Goal: Task Accomplishment & Management: Complete application form

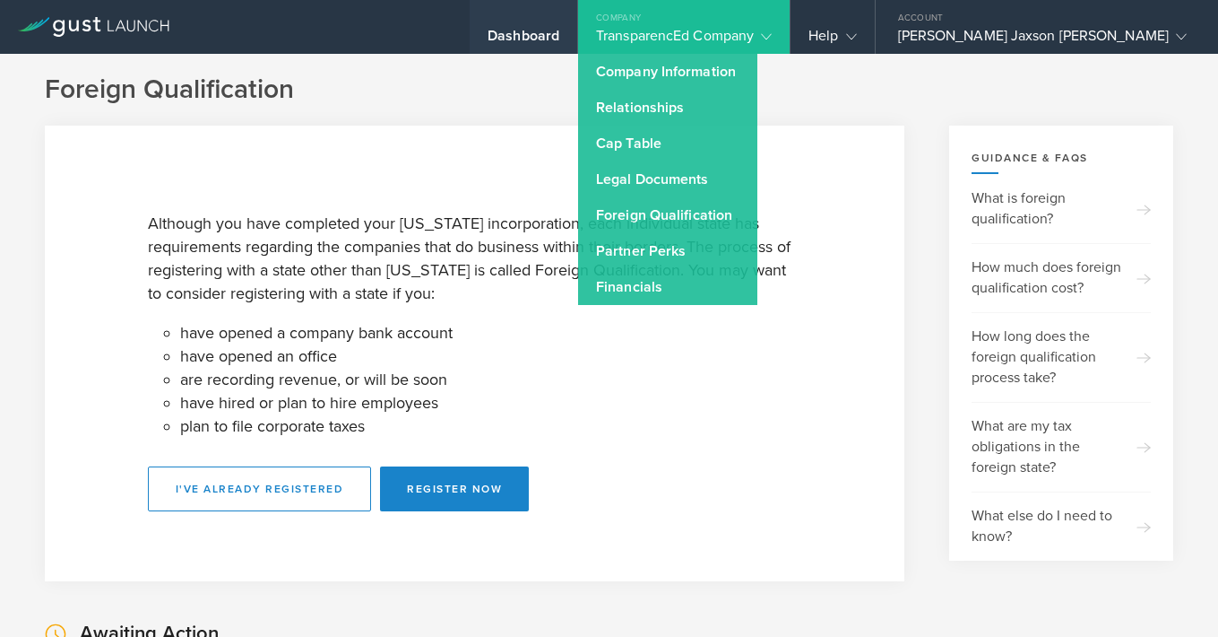
click at [577, 25] on div "Dashboard" at bounding box center [524, 27] width 108 height 54
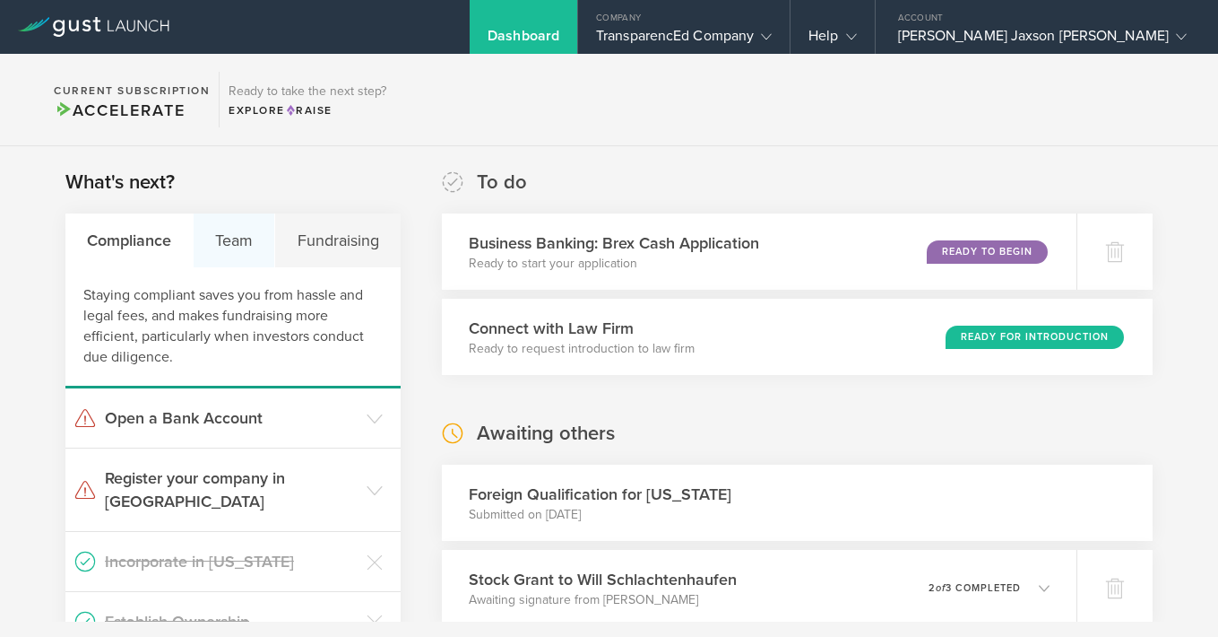
click at [242, 248] on div "Team" at bounding box center [235, 240] width 82 height 54
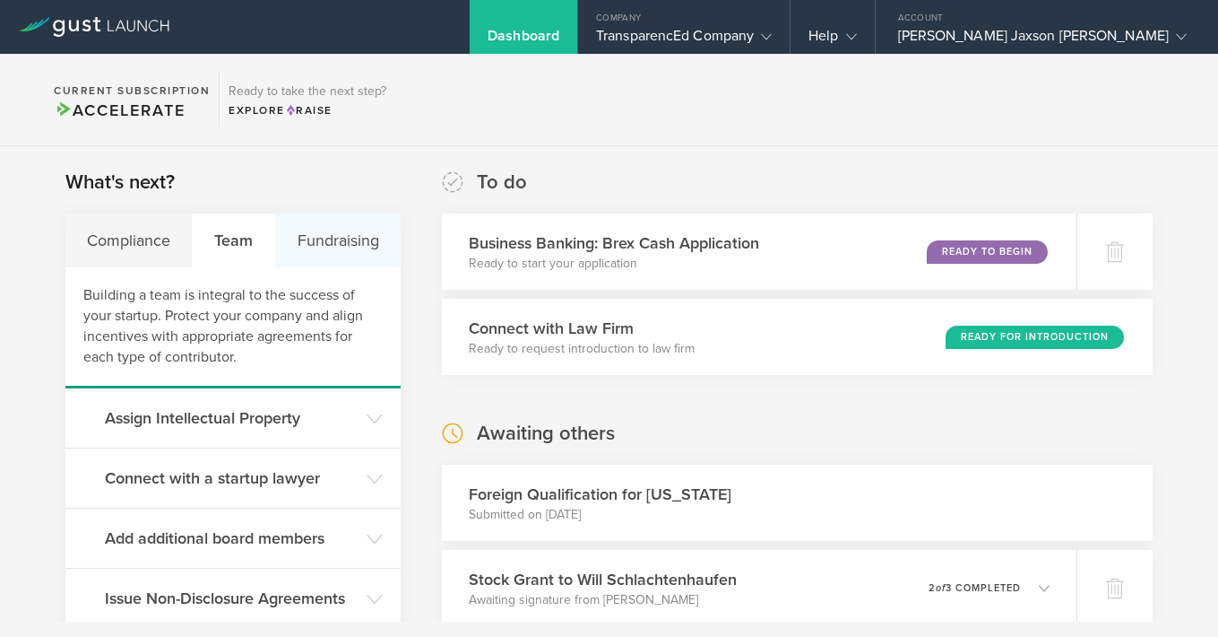
click at [329, 232] on div "Fundraising" at bounding box center [337, 240] width 125 height 54
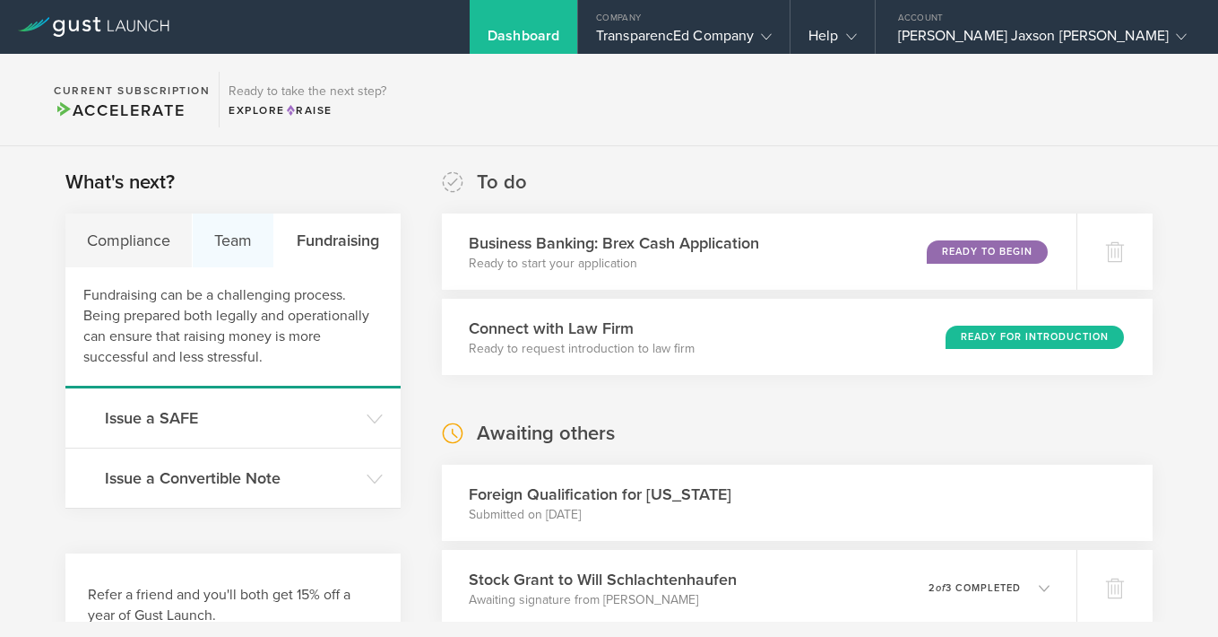
click at [230, 236] on div "Team" at bounding box center [234, 240] width 82 height 54
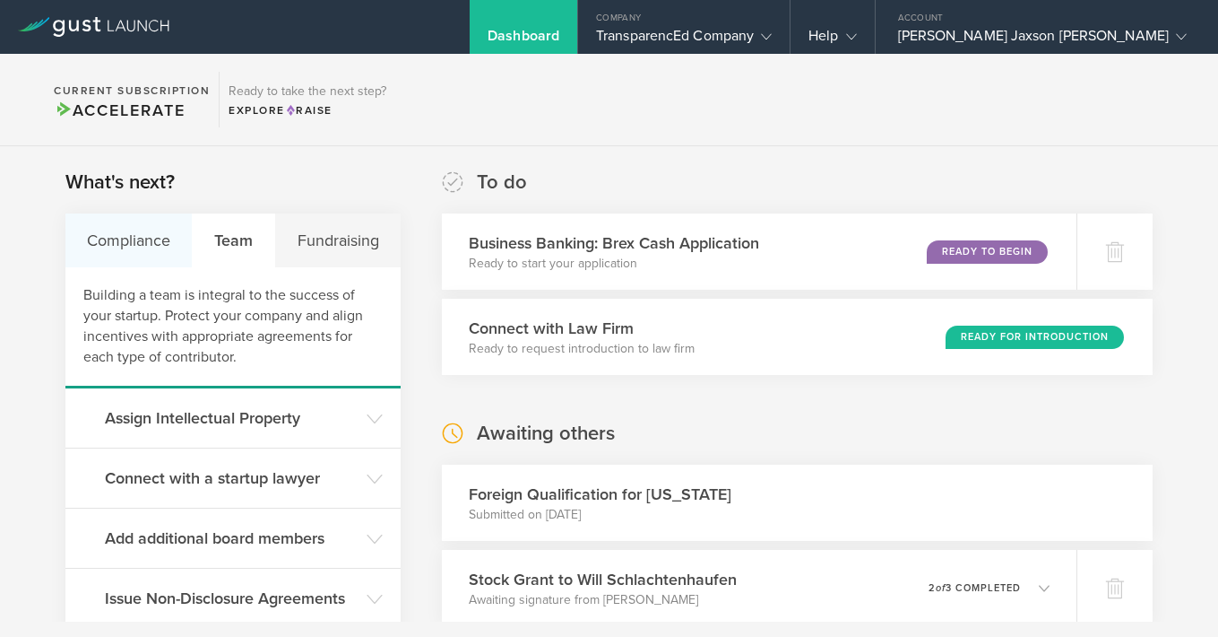
click at [139, 217] on div "Compliance" at bounding box center [128, 240] width 127 height 54
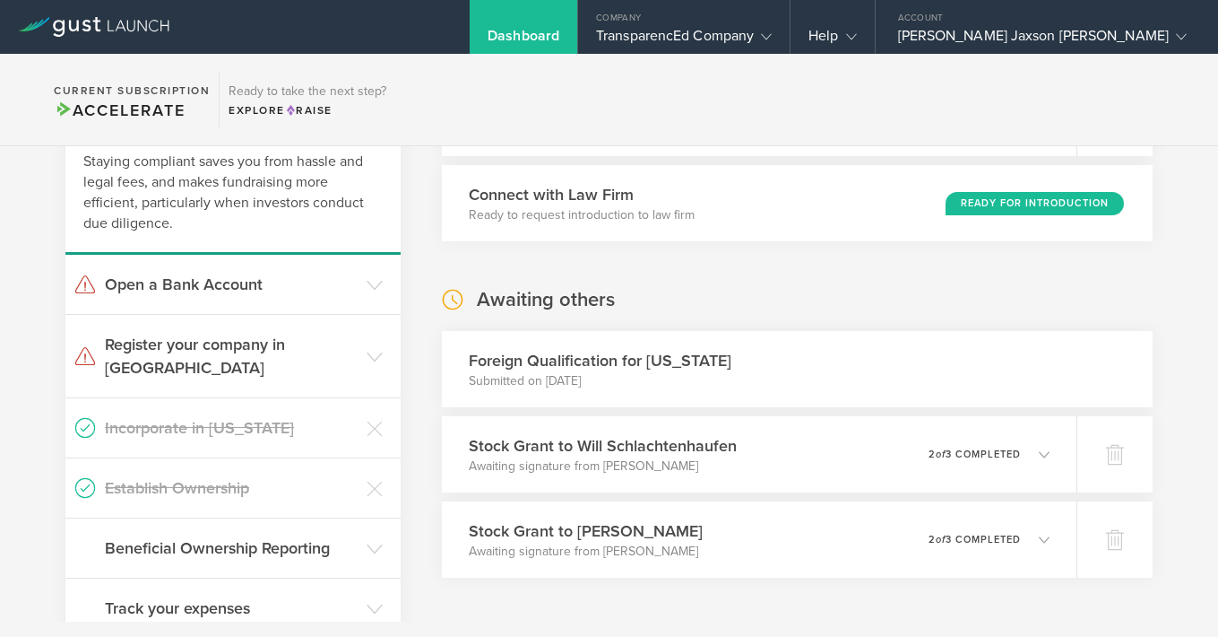
scroll to position [135, 0]
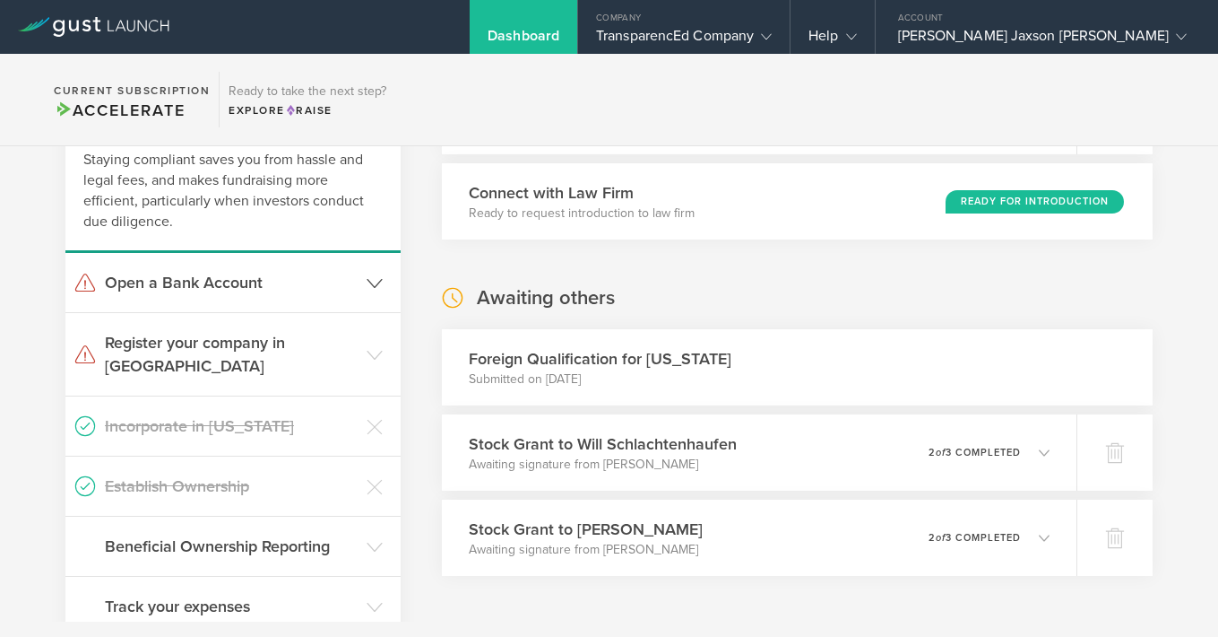
click at [247, 267] on header "Open a Bank Account" at bounding box center [232, 282] width 335 height 59
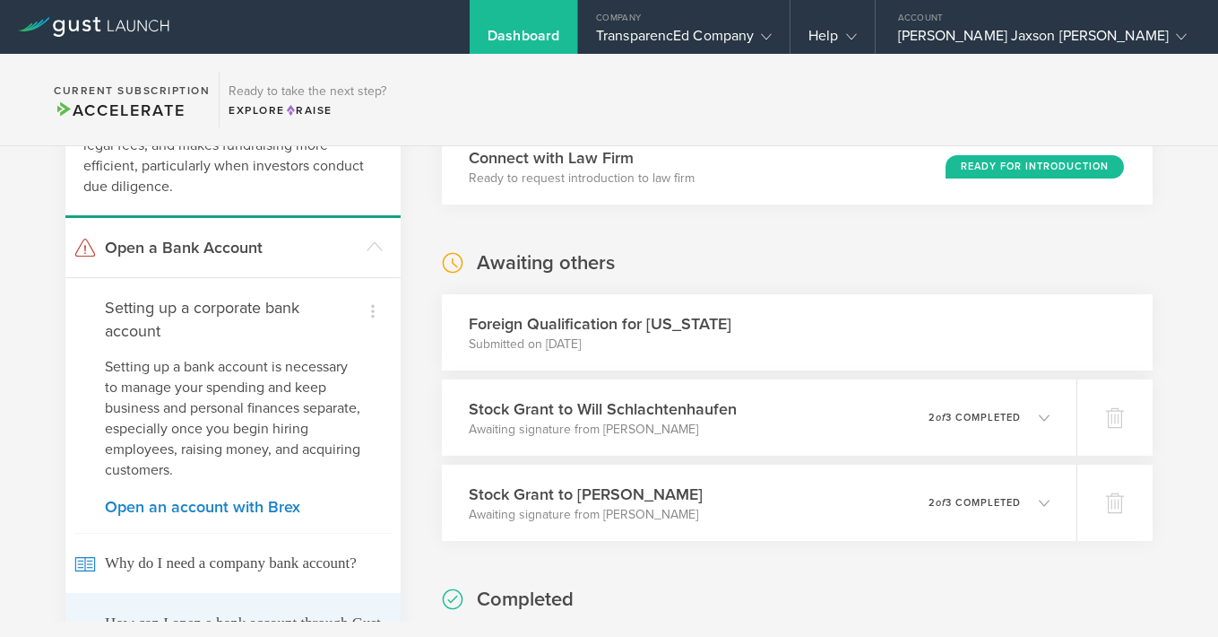
scroll to position [0, 0]
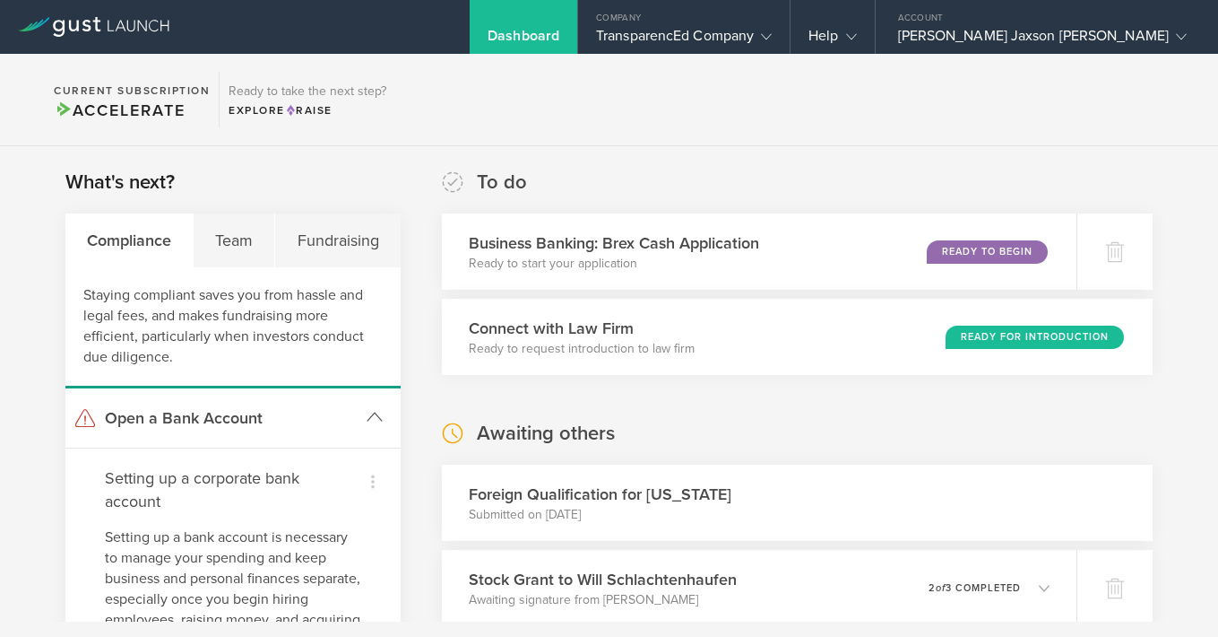
click at [319, 411] on h3 "Open a Bank Account" at bounding box center [231, 417] width 253 height 23
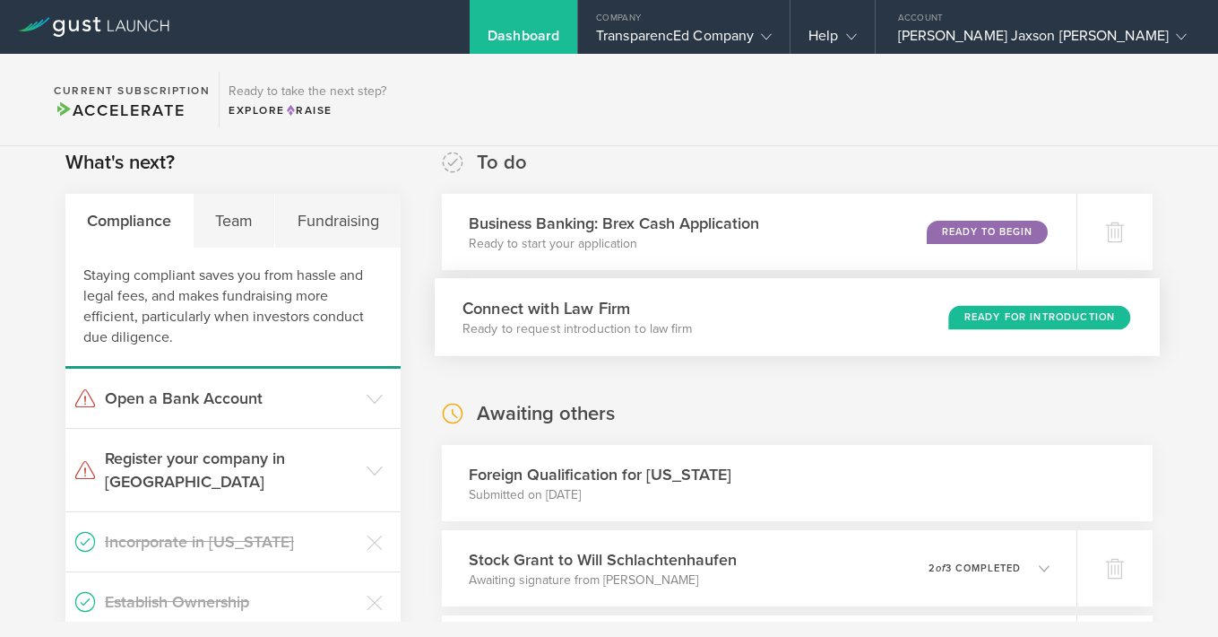
scroll to position [6, 0]
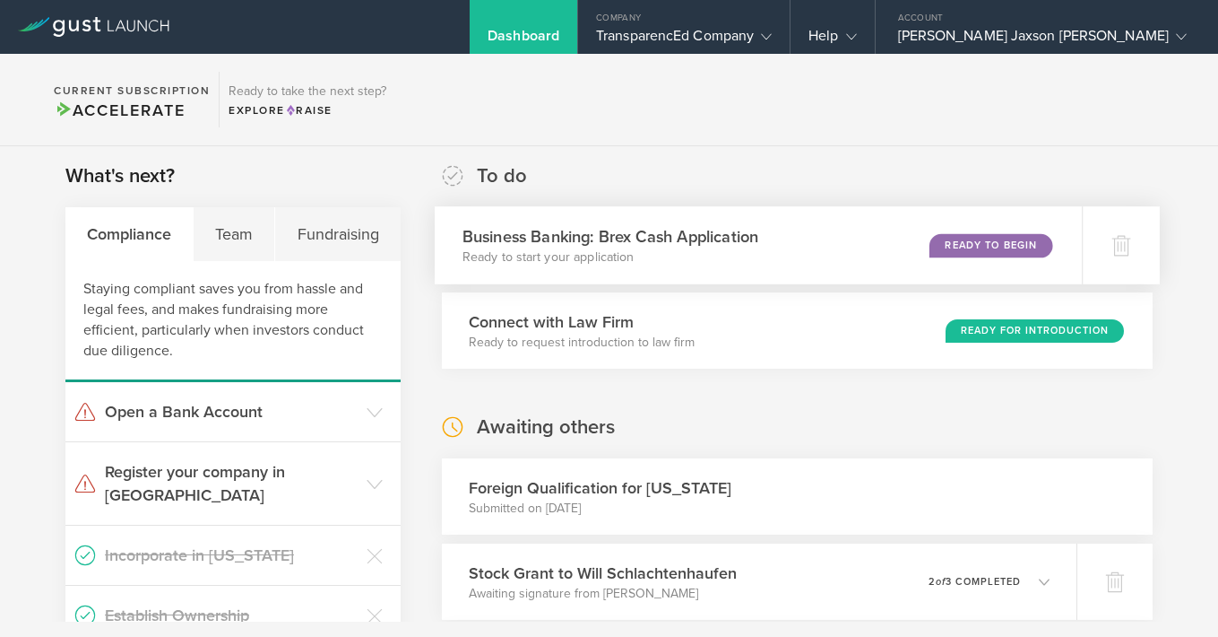
click at [755, 261] on p "Ready to start your application" at bounding box center [610, 257] width 296 height 18
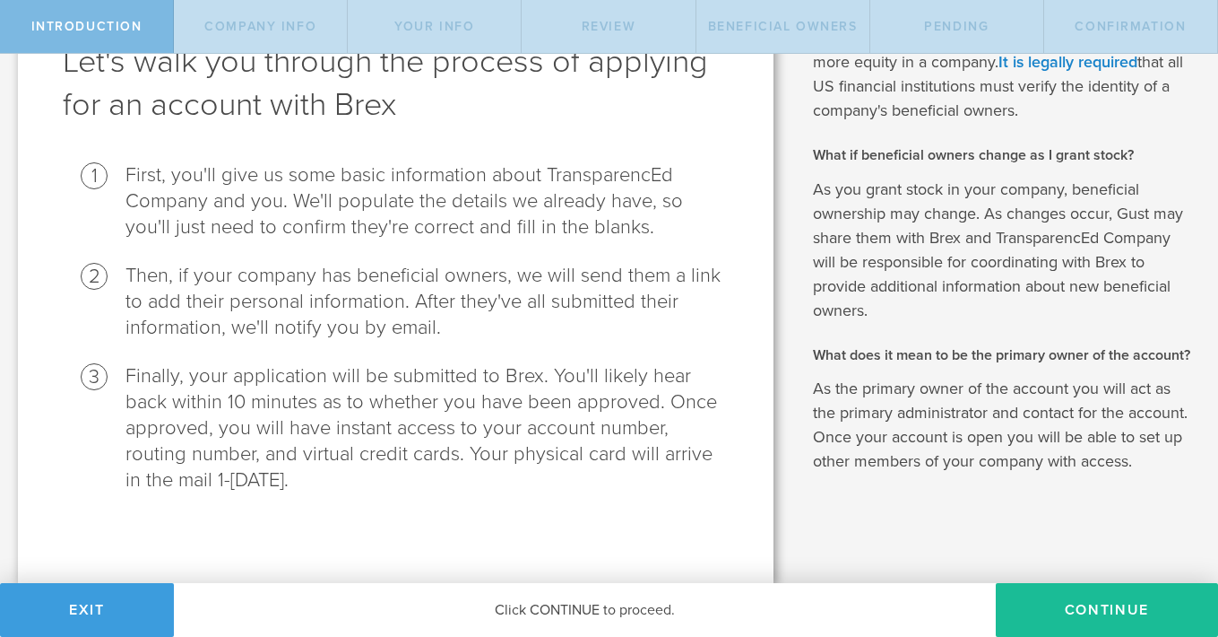
scroll to position [122, 0]
click at [1144, 619] on button "Continue" at bounding box center [1107, 610] width 222 height 54
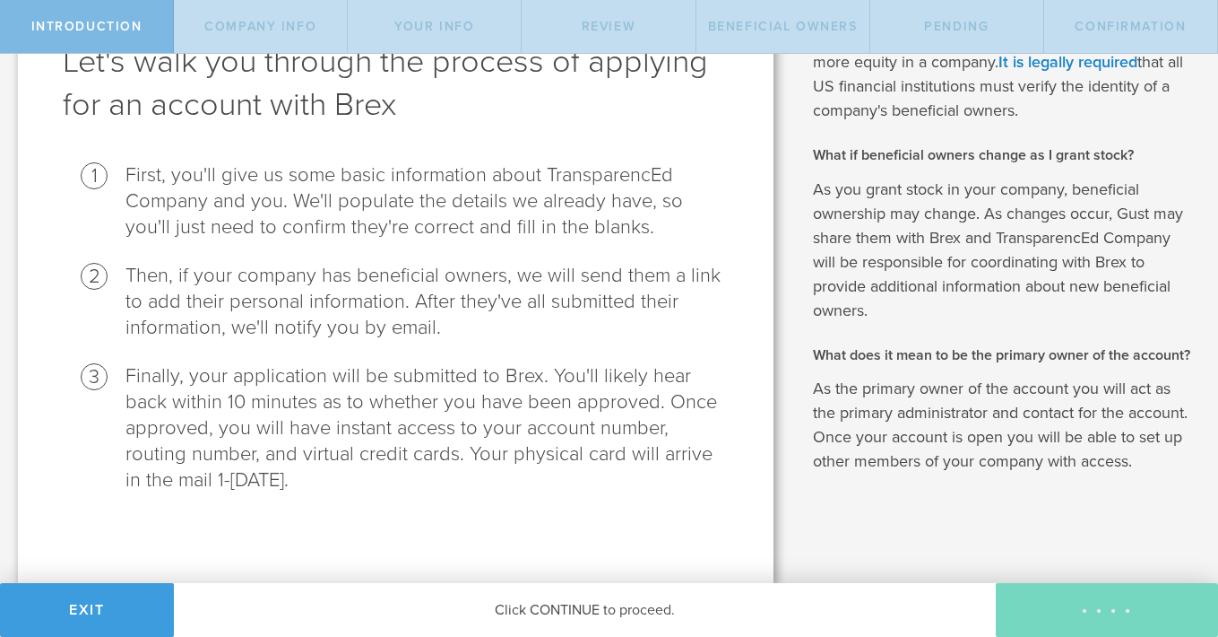
select select "string:C_CORP"
type input "Educational Operations Software (SaaS)"
type input "(435) 901-4089"
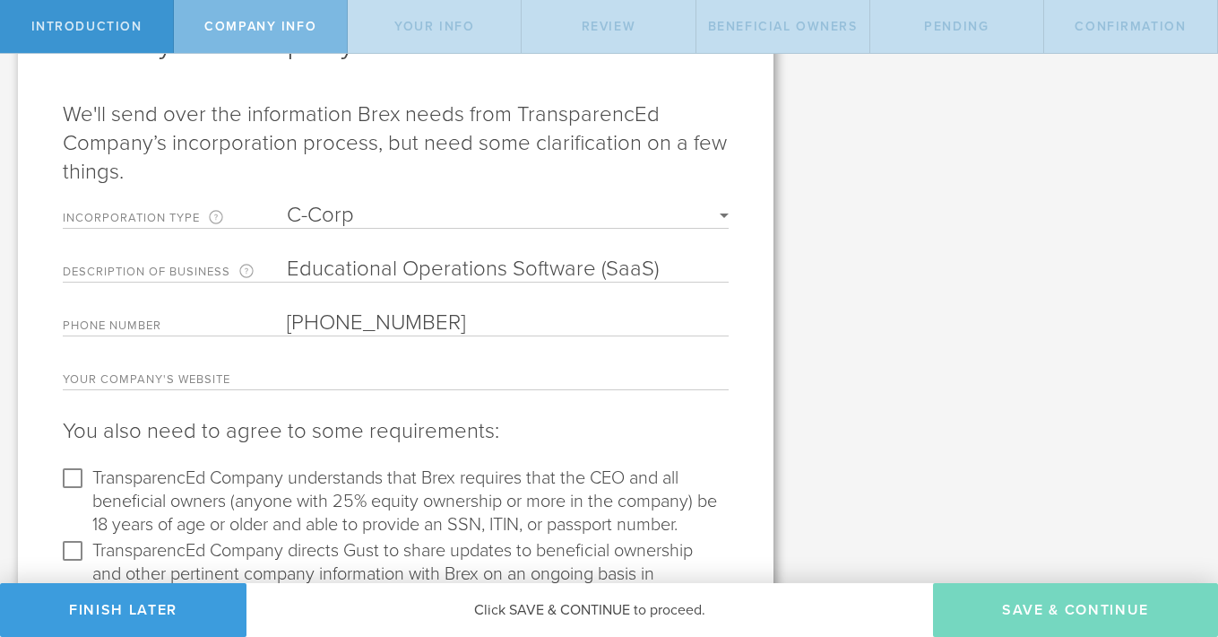
scroll to position [163, 0]
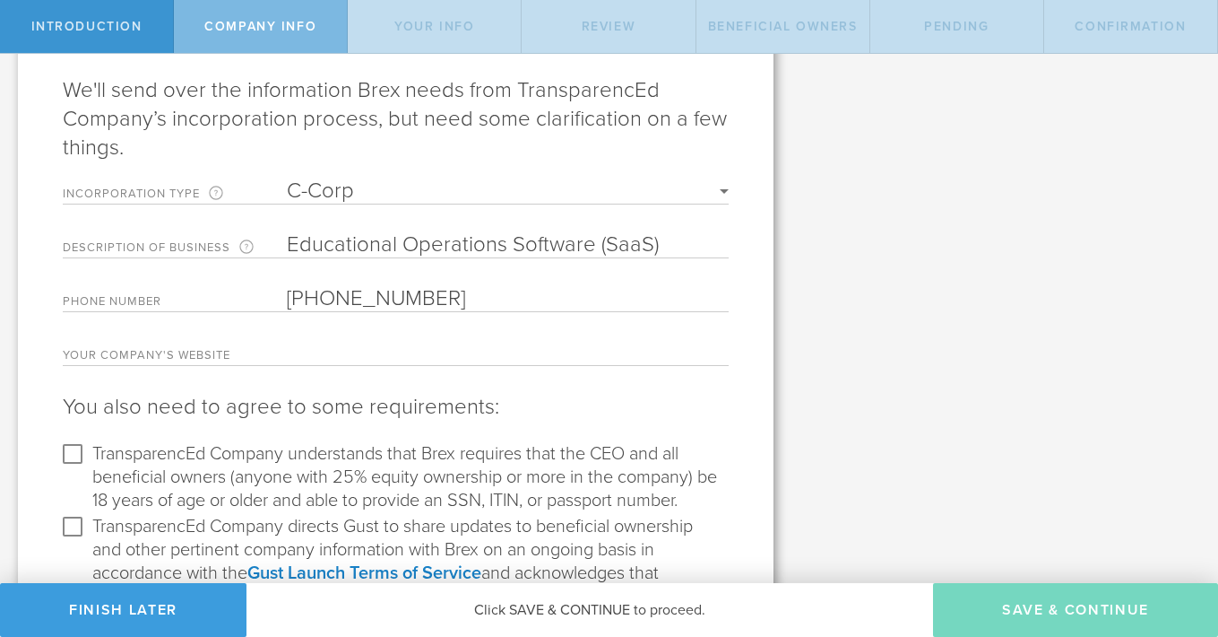
click at [468, 348] on input "text" at bounding box center [508, 352] width 442 height 26
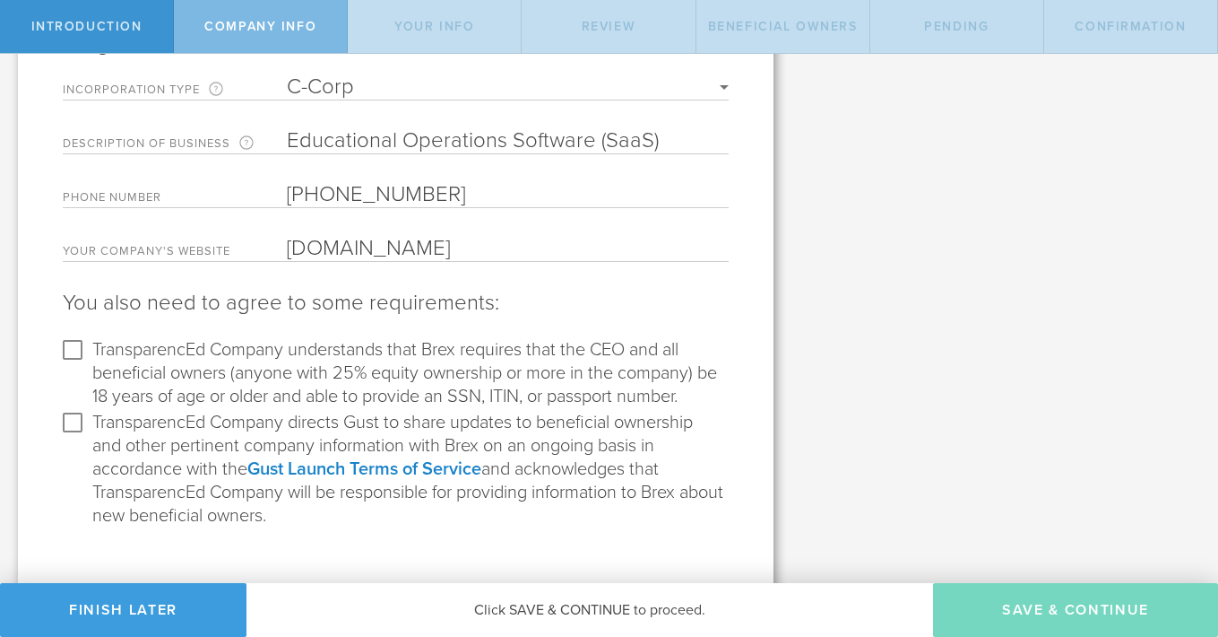
scroll to position [268, 0]
type input "www.transparenced.com"
click at [70, 341] on input "TransparencEd Company understands that Brex requires that the CEO and all benef…" at bounding box center [72, 348] width 29 height 29
checkbox input "true"
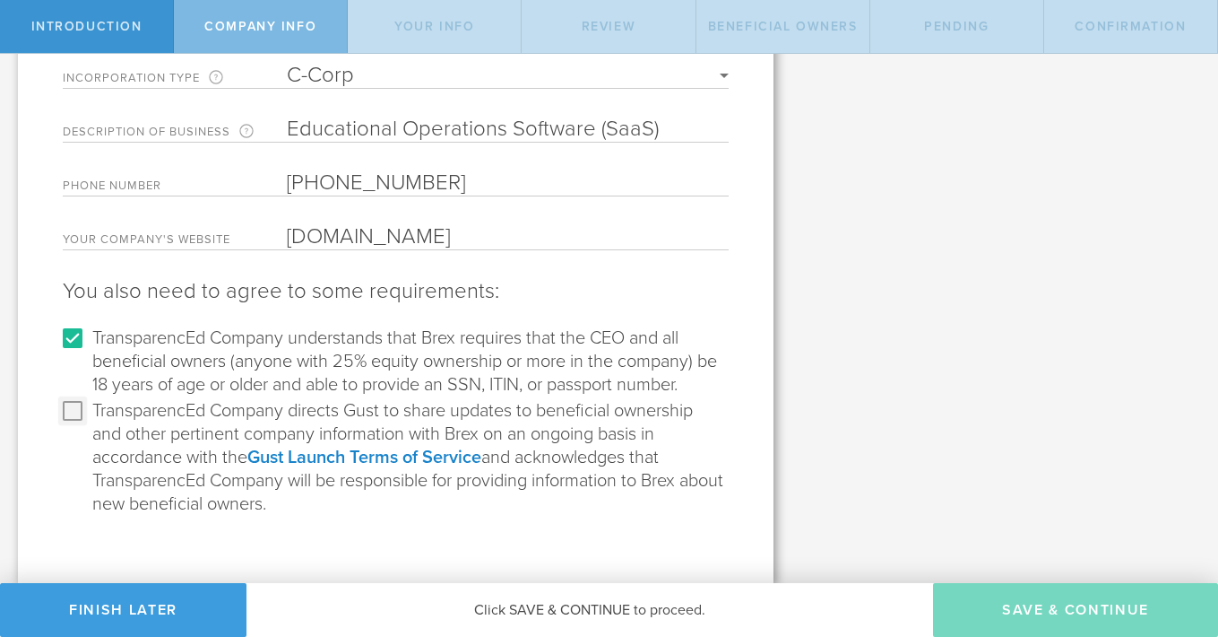
click at [79, 414] on input "TransparencEd Company directs Gust to share updates to beneficial ownership and…" at bounding box center [72, 410] width 29 height 29
checkbox input "true"
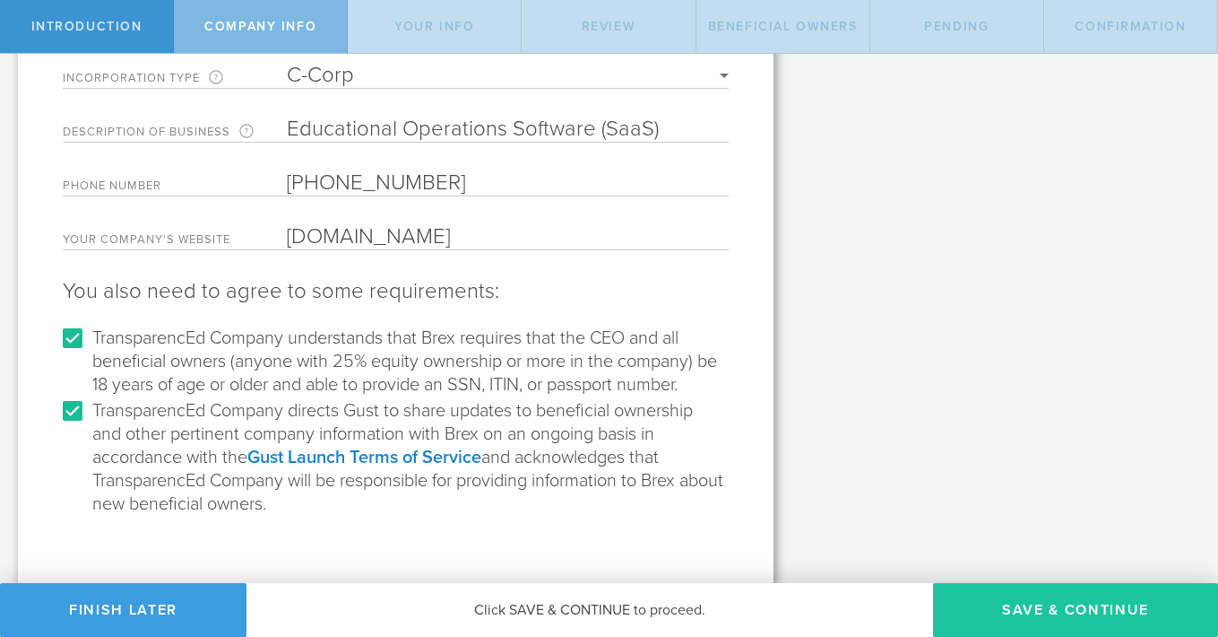
click at [1081, 609] on button "Save & Continue" at bounding box center [1075, 610] width 285 height 54
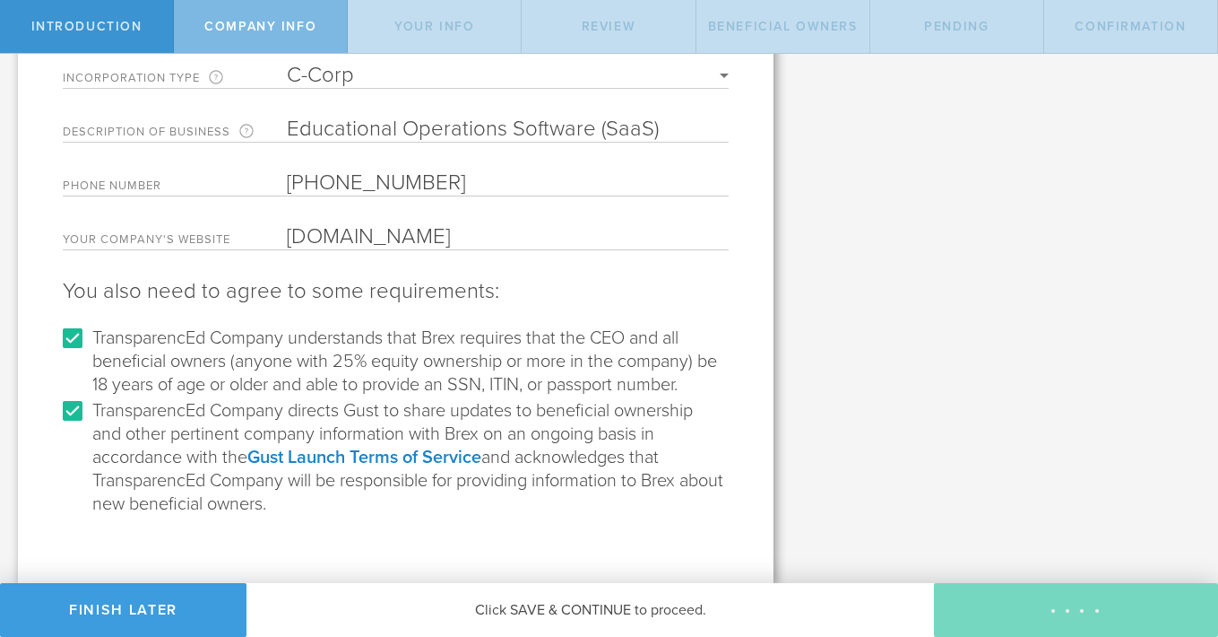
type input "[PERSON_NAME] Jaxson [PERSON_NAME]"
type input "Founder"
select select "string:SSN"
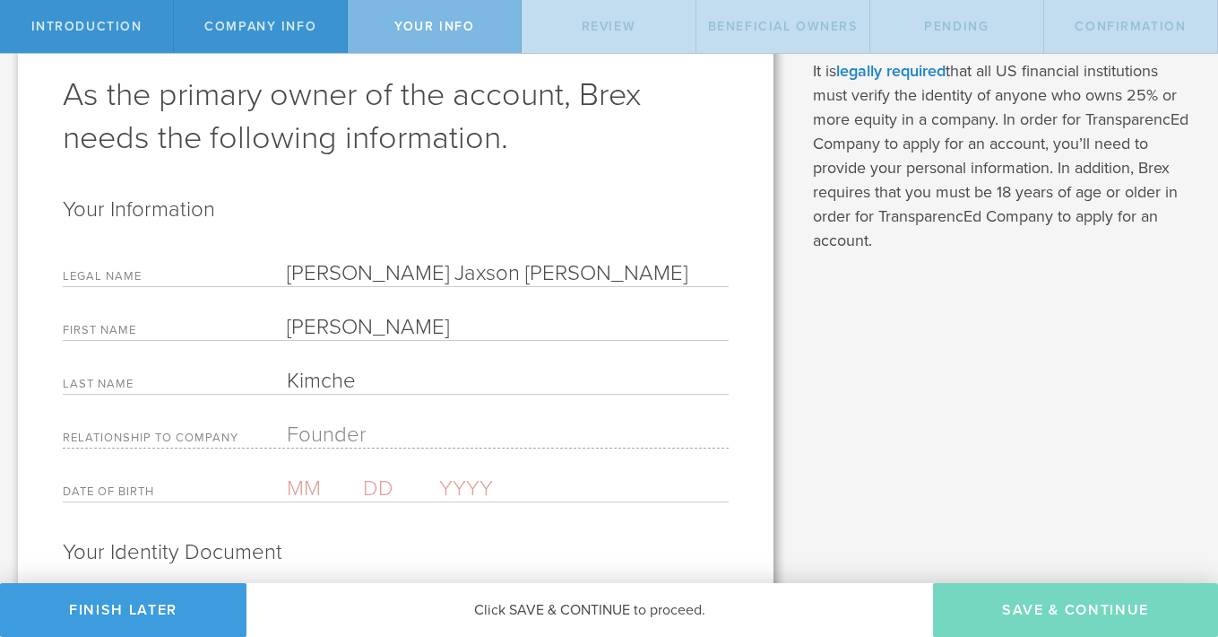
scroll to position [134, 0]
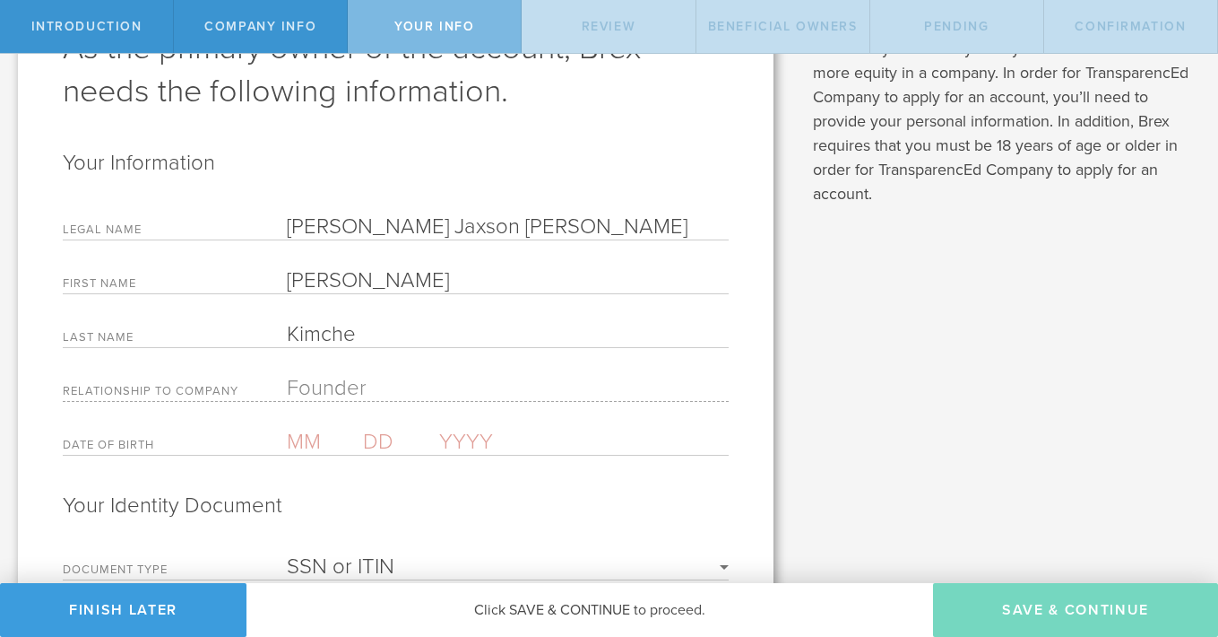
click at [303, 441] on input "text" at bounding box center [325, 442] width 76 height 26
type input "10"
type input "17"
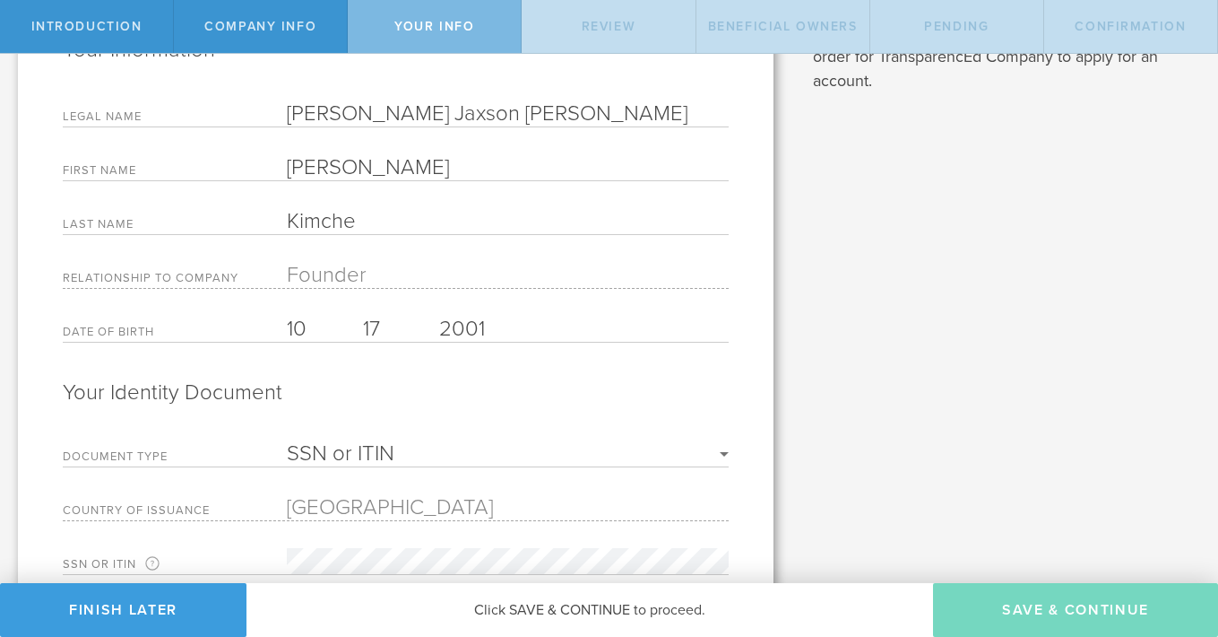
scroll to position [273, 0]
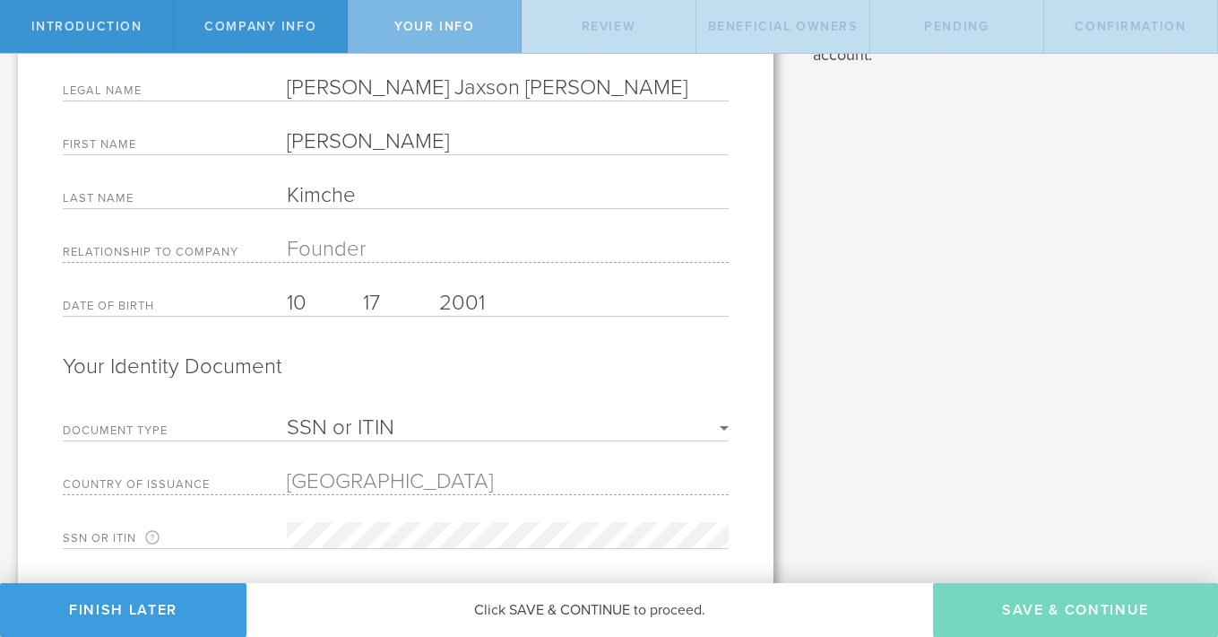
type input "2001"
click at [414, 424] on select "SSN or ITIN Passport" at bounding box center [508, 428] width 442 height 22
click at [287, 417] on select "SSN or ITIN Passport" at bounding box center [508, 428] width 442 height 22
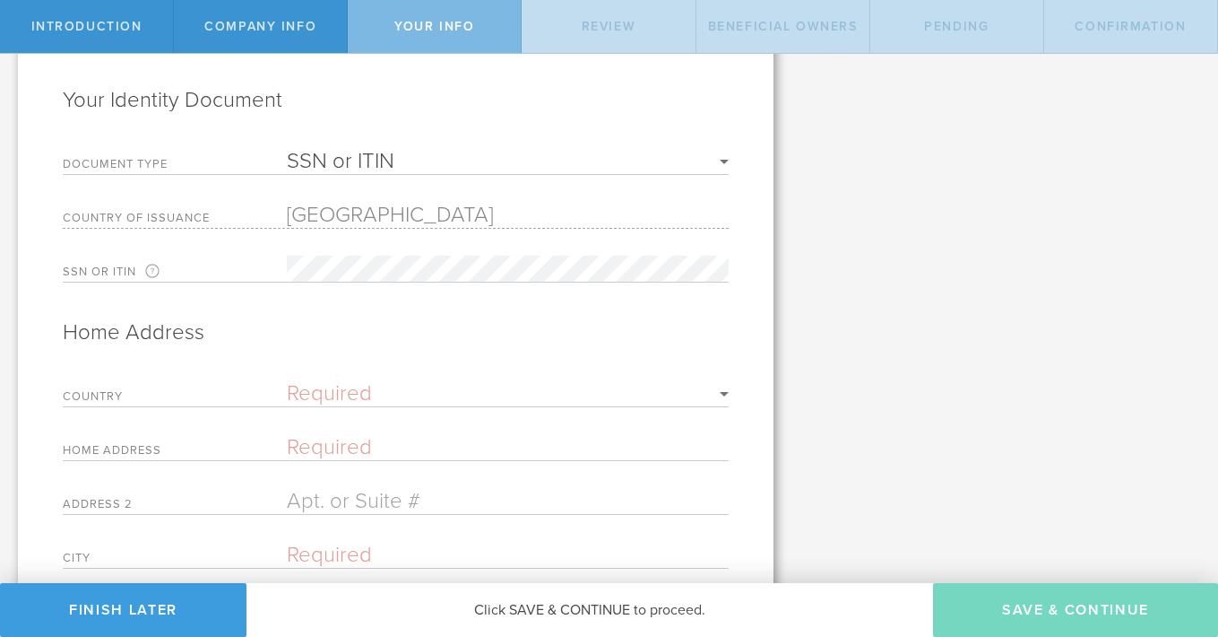
scroll to position [542, 0]
click at [411, 396] on select "Required United States of America Afghanistan Albania Algeria American Samoa An…" at bounding box center [508, 390] width 442 height 22
select select "string:US"
click at [287, 379] on select "Required United States of America Afghanistan Albania Algeria American Samoa An…" at bounding box center [508, 390] width 442 height 22
click at [417, 437] on input "text" at bounding box center [508, 443] width 442 height 26
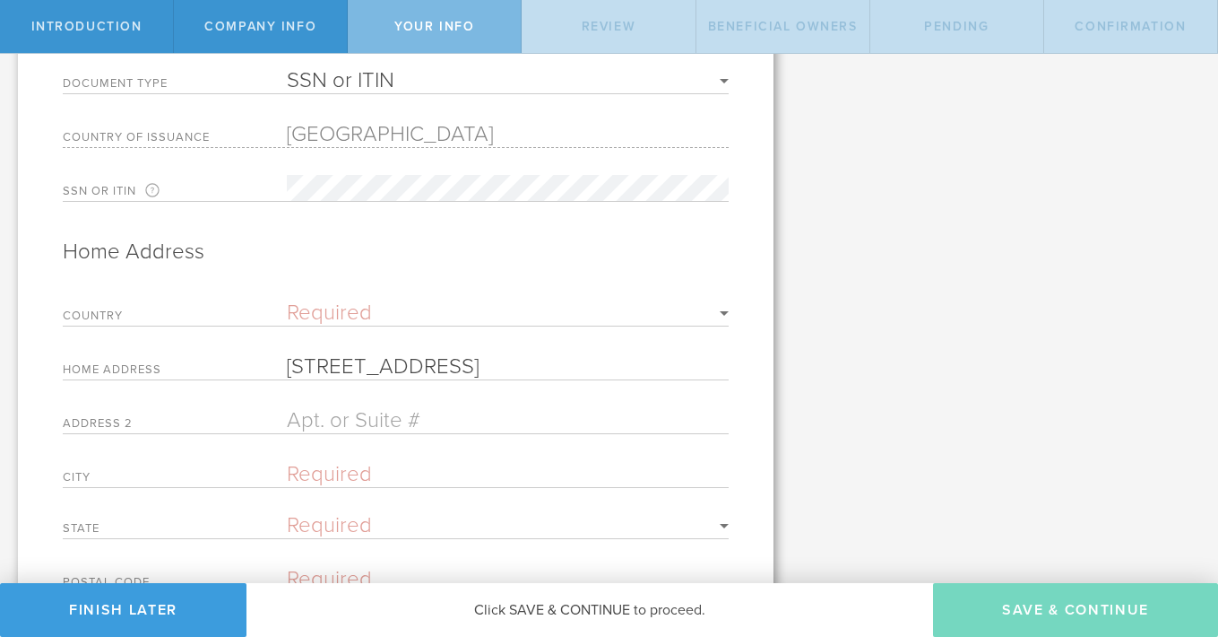
scroll to position [620, 0]
type input "2622 Little Kate Rd."
click at [327, 466] on input "text" at bounding box center [508, 473] width 442 height 26
type input "Park City"
click at [312, 526] on select "Required Alabama Alaska Arizona Arkansas California Colorado Connecticut Delawa…" at bounding box center [508, 525] width 442 height 22
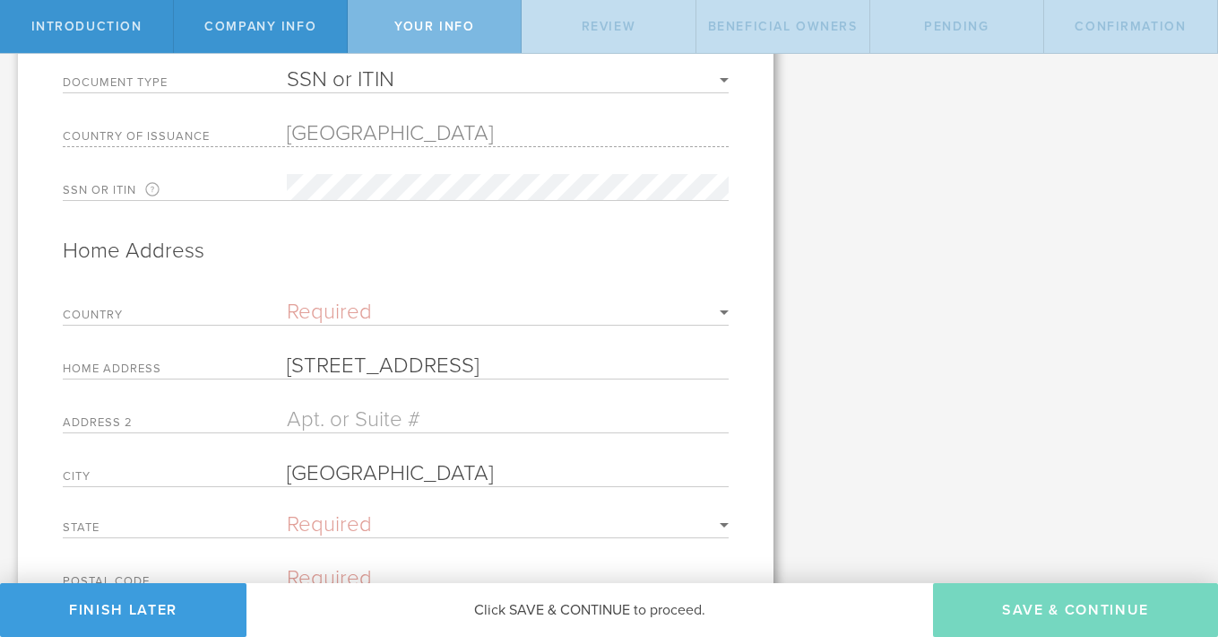
select select "string:UT"
click at [287, 514] on select "Required Alabama Alaska Arizona Arkansas California Colorado Connecticut Delawa…" at bounding box center [508, 525] width 442 height 22
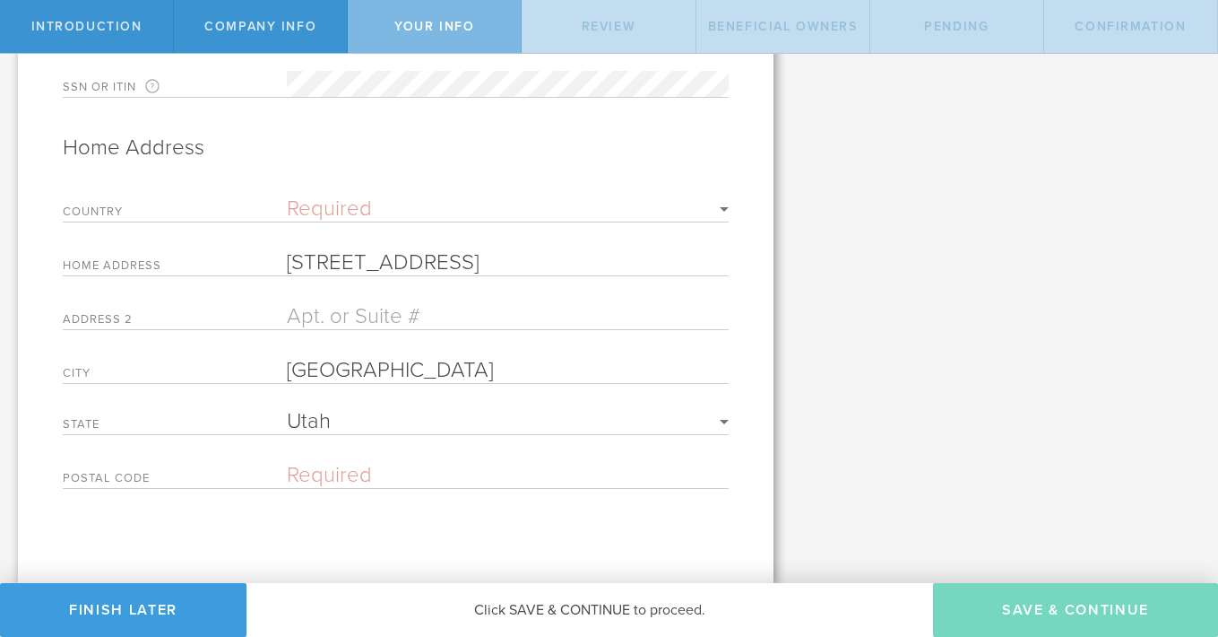
click at [353, 469] on input "text" at bounding box center [508, 475] width 442 height 26
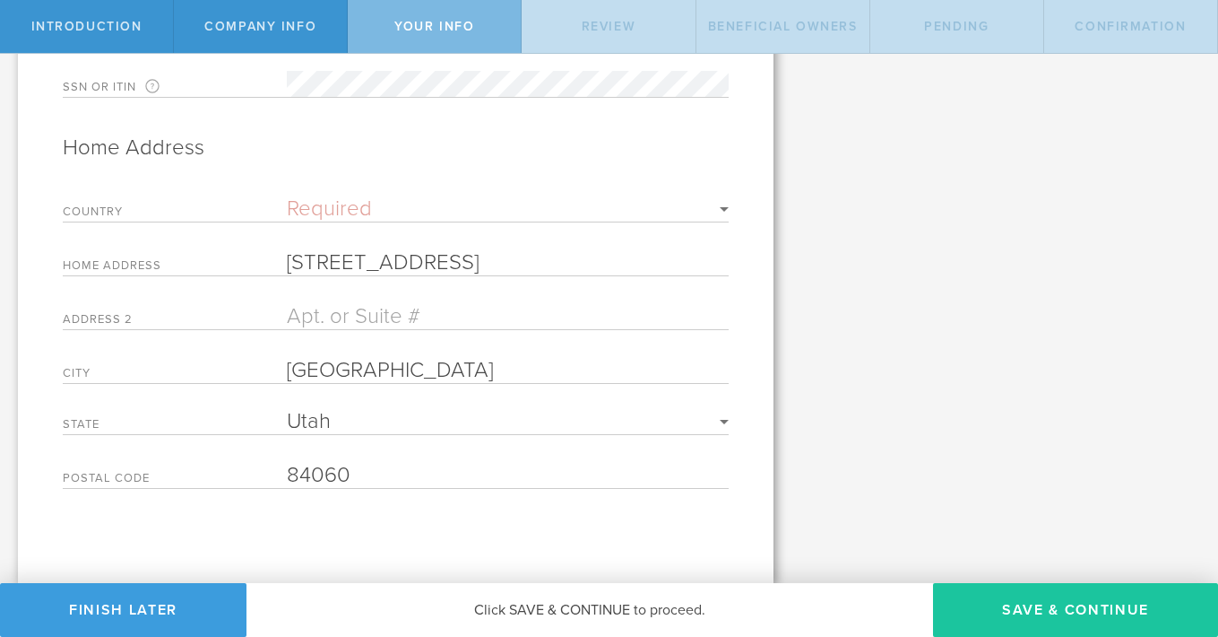
type input "84060"
click at [1053, 611] on button "Save & Continue" at bounding box center [1075, 610] width 285 height 54
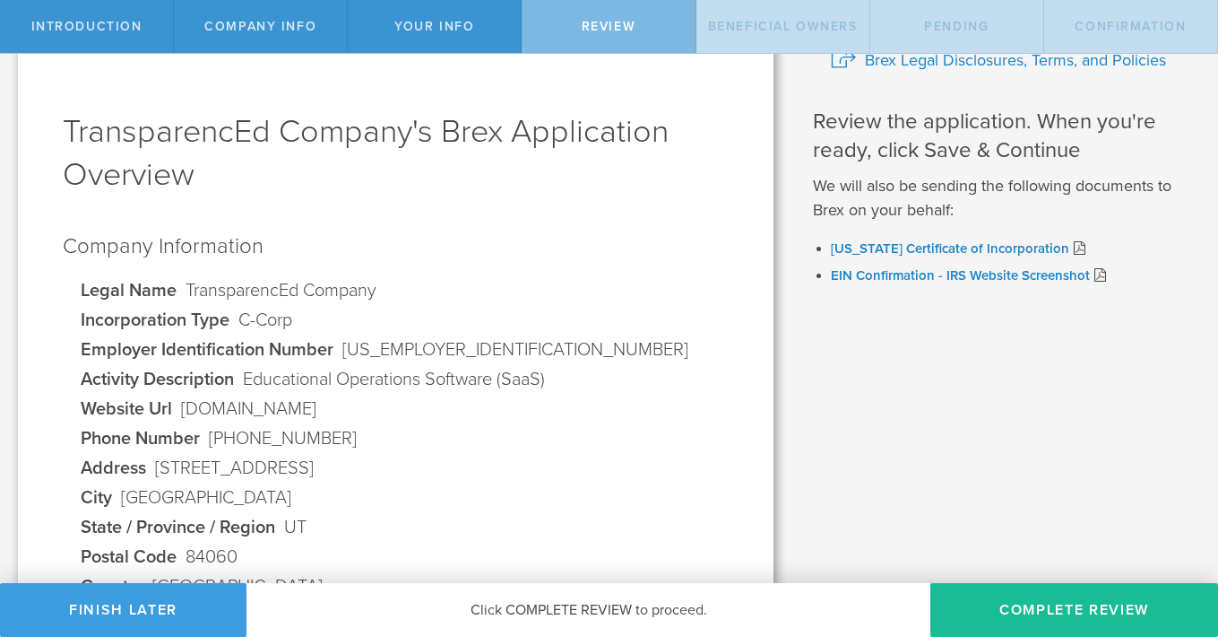
scroll to position [0, 0]
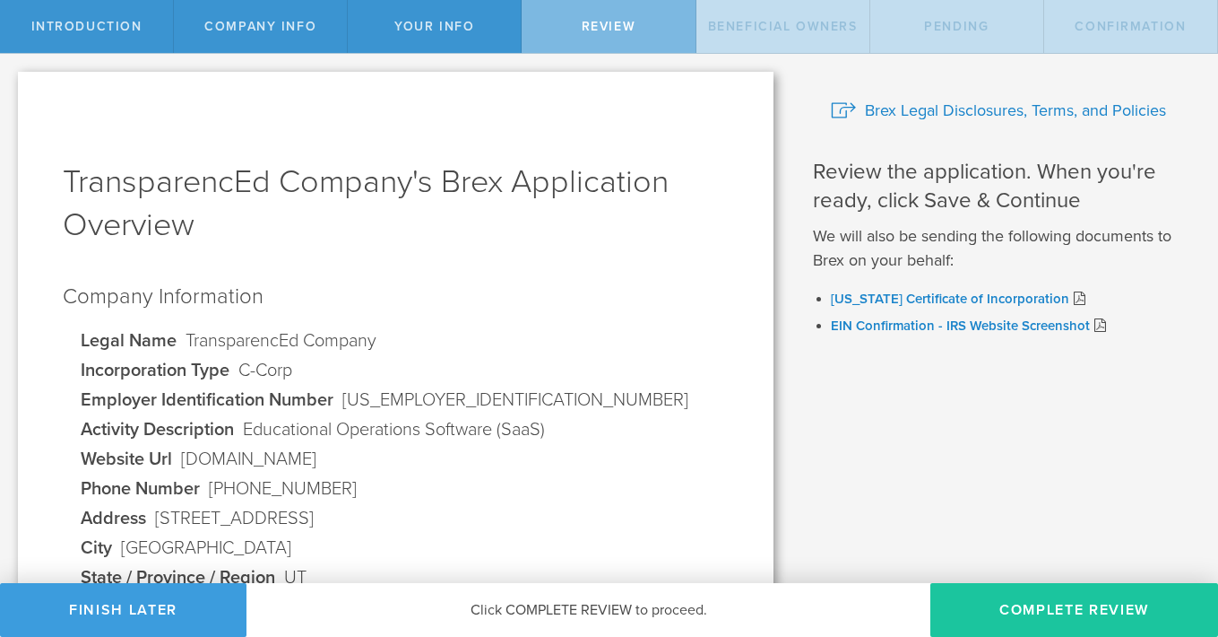
click at [1069, 600] on button "Complete Review" at bounding box center [1075, 610] width 288 height 54
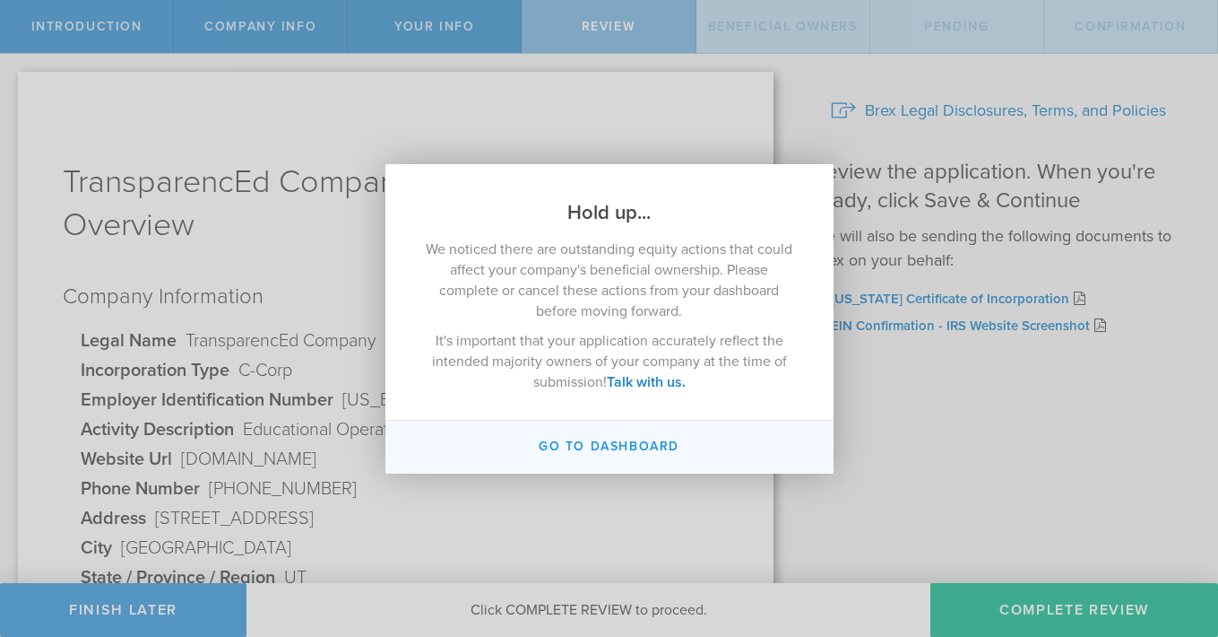
click at [685, 443] on button "Go to Dashboard" at bounding box center [609, 446] width 448 height 53
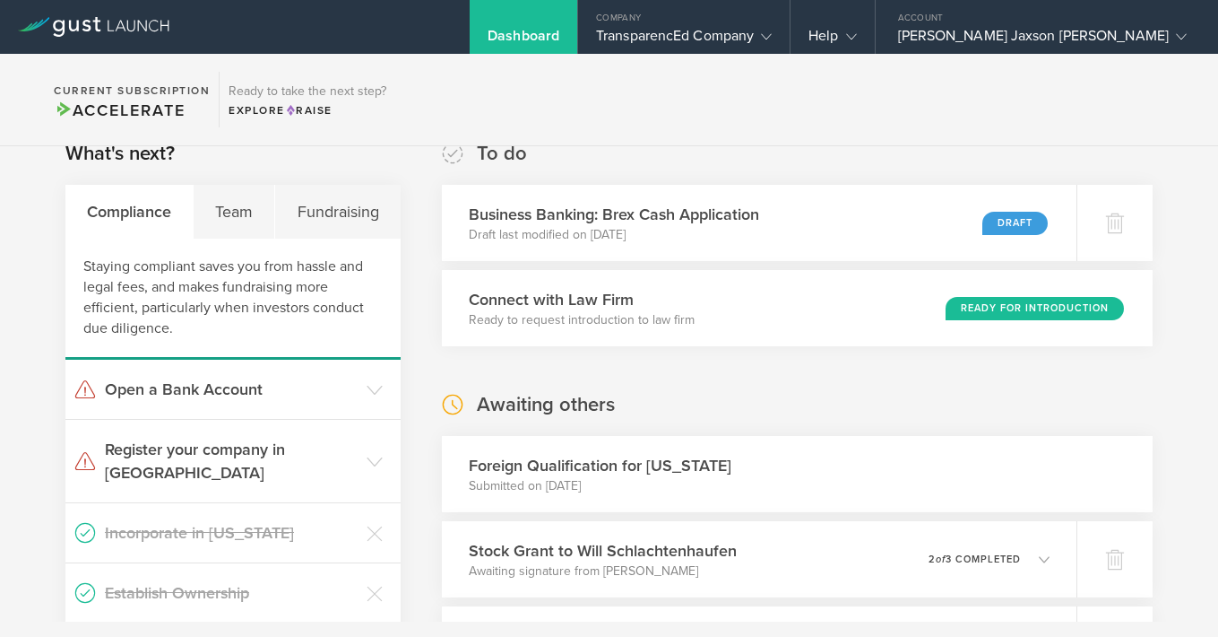
scroll to position [34, 0]
